Goal: Communication & Community: Answer question/provide support

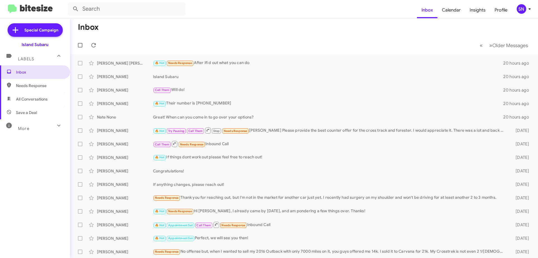
click at [528, 10] on icon at bounding box center [529, 9] width 7 height 7
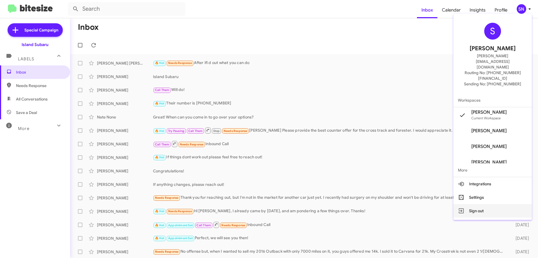
click at [468, 204] on button "Sign out" at bounding box center [493, 210] width 78 height 13
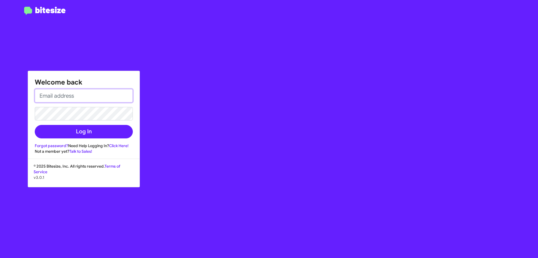
drag, startPoint x: 94, startPoint y: 93, endPoint x: 92, endPoint y: 95, distance: 3.0
click at [93, 93] on input "email" at bounding box center [84, 95] width 98 height 13
type input "[PERSON_NAME][EMAIL_ADDRESS][DOMAIN_NAME]"
click at [35, 125] on button "Log In" at bounding box center [84, 131] width 98 height 13
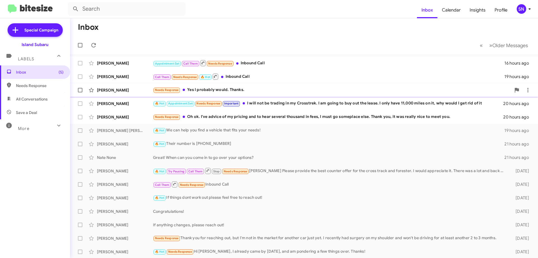
click at [253, 93] on div "[PERSON_NAME] Needs Response Yes I probably would. Thanks. 19 hours ago" at bounding box center [304, 89] width 459 height 11
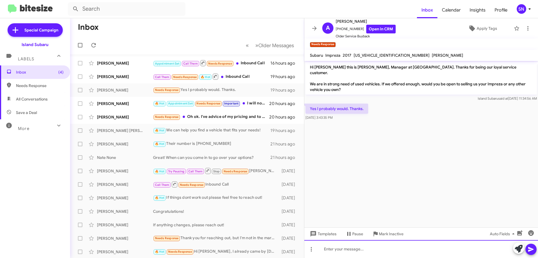
click at [384, 248] on div at bounding box center [421, 249] width 234 height 18
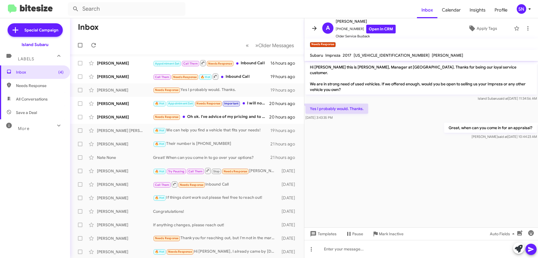
click at [315, 30] on icon at bounding box center [314, 28] width 4 height 4
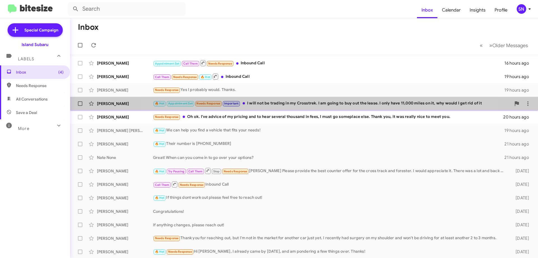
click at [308, 104] on div "🔥 Hot Appointment Set Needs Response Important I will not be trading in my Cros…" at bounding box center [332, 103] width 358 height 6
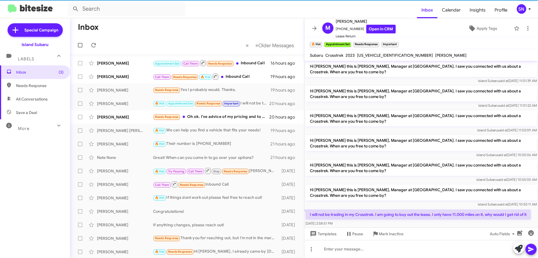
scroll to position [361, 0]
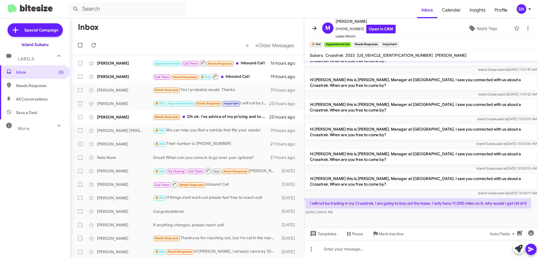
click at [312, 24] on button at bounding box center [314, 28] width 11 height 11
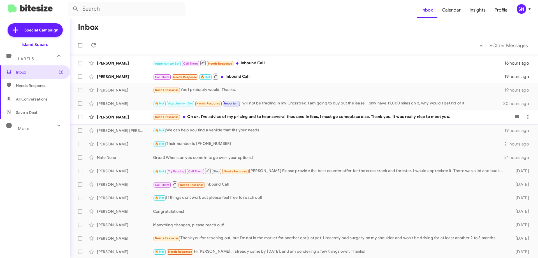
click at [274, 116] on div "Needs Response Oh ok. I've advice of my pricing and to hear several thousand in…" at bounding box center [332, 117] width 358 height 6
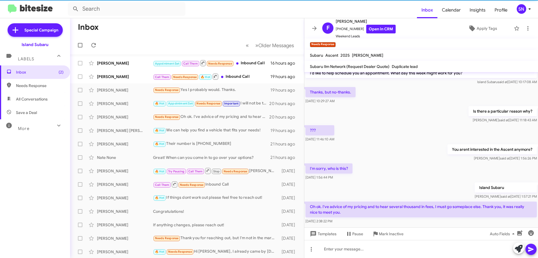
scroll to position [109, 0]
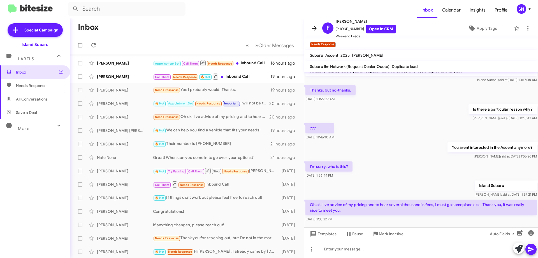
click at [315, 29] on icon at bounding box center [314, 28] width 4 height 4
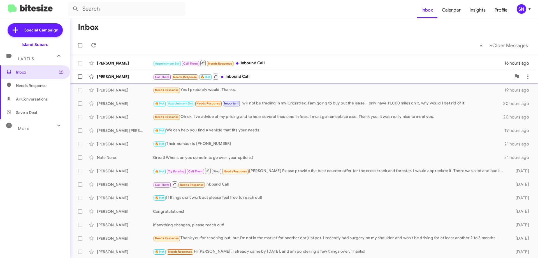
click at [288, 76] on div "Call Them Needs Response 🔥 Hot Inbound Call" at bounding box center [332, 76] width 358 height 7
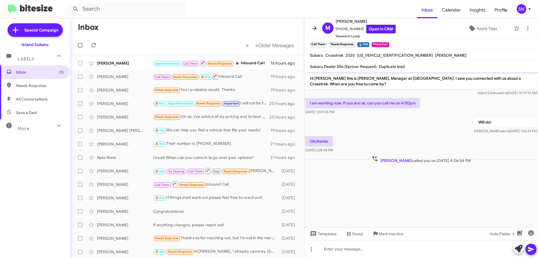
click at [315, 29] on icon at bounding box center [314, 28] width 7 height 7
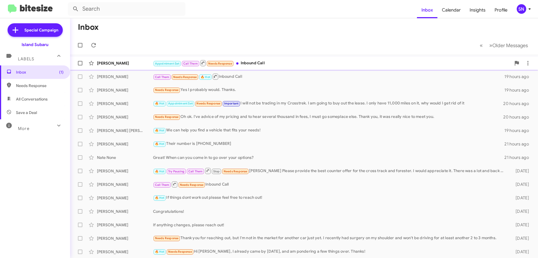
click at [293, 61] on div "Appointment Set Call Them Needs Response Inbound Call" at bounding box center [332, 62] width 358 height 7
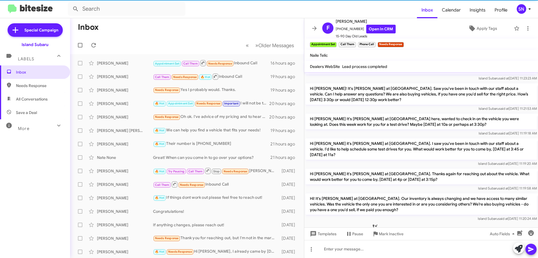
scroll to position [414, 0]
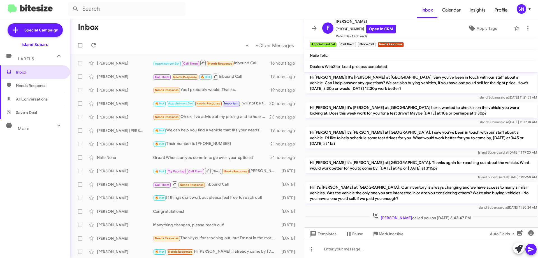
click at [313, 27] on icon at bounding box center [314, 28] width 7 height 7
